Goal: Navigation & Orientation: Go to known website

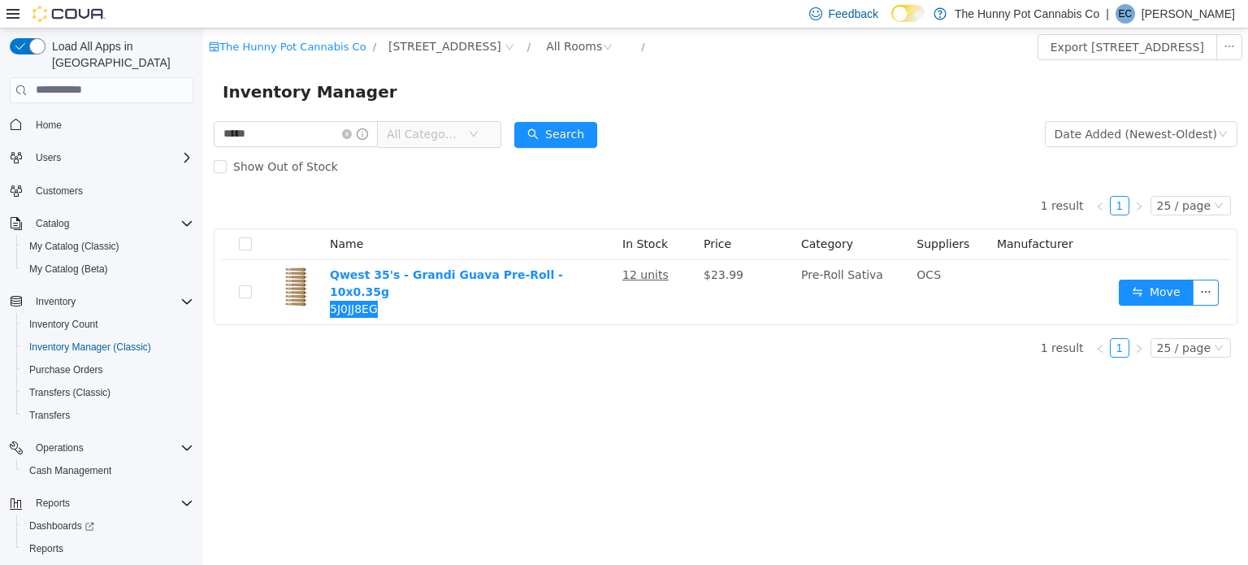
click at [1207, 13] on p "[PERSON_NAME]" at bounding box center [1188, 14] width 93 height 20
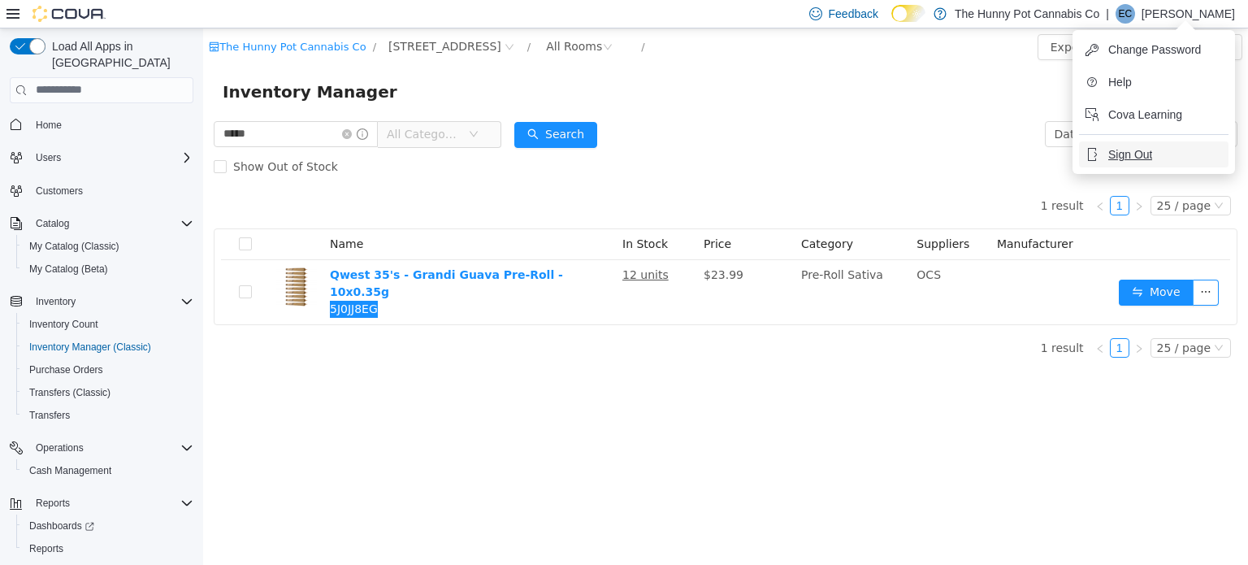
click at [1128, 155] on span "Sign Out" at bounding box center [1131, 154] width 44 height 16
